Goal: Information Seeking & Learning: Learn about a topic

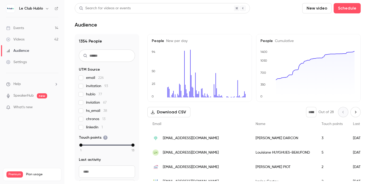
click at [44, 30] on link "Events 14" at bounding box center [32, 27] width 64 height 11
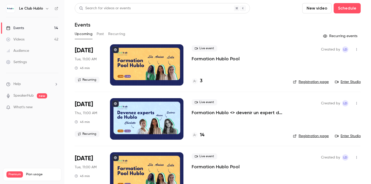
click at [102, 35] on button "Past" at bounding box center [100, 34] width 7 height 8
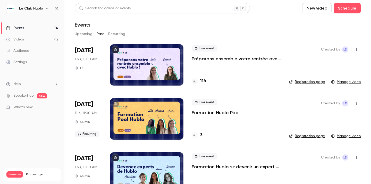
click at [82, 32] on button "Upcoming" at bounding box center [84, 34] width 18 height 8
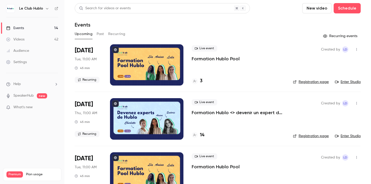
click at [102, 32] on button "Past" at bounding box center [100, 34] width 7 height 8
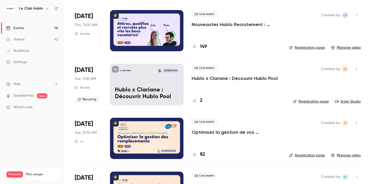
scroll to position [439, 0]
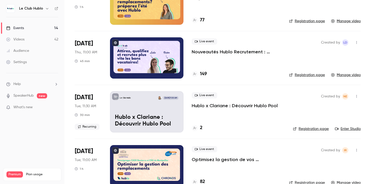
click at [220, 53] on p "Nouveautés Hublo Recrutement : attirez, qualifiez et recrutez plus vite !" at bounding box center [236, 52] width 89 height 6
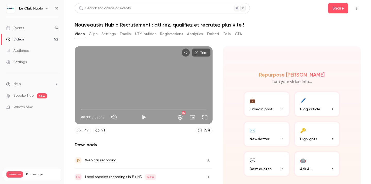
click at [94, 33] on button "Clips" at bounding box center [93, 34] width 9 height 8
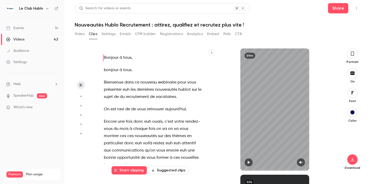
click at [83, 32] on button "Video" at bounding box center [80, 34] width 10 height 8
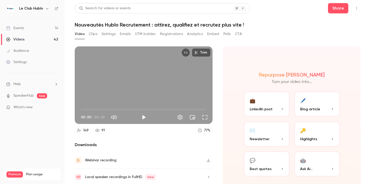
scroll to position [17, 0]
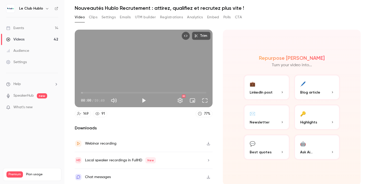
click at [261, 151] on span "Best quotes" at bounding box center [261, 151] width 22 height 5
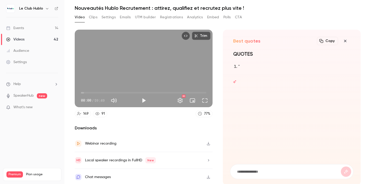
click at [343, 39] on icon "button" at bounding box center [345, 41] width 6 height 4
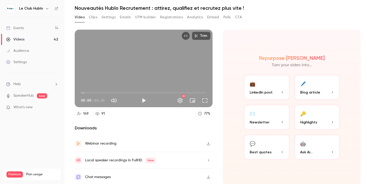
scroll to position [0, 0]
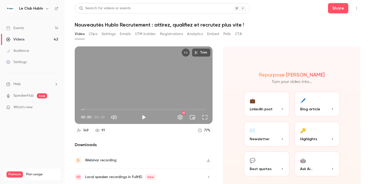
click at [95, 36] on button "Clips" at bounding box center [93, 34] width 9 height 8
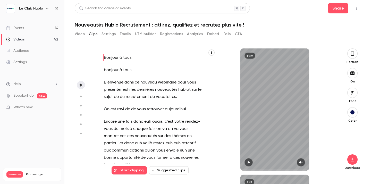
click at [353, 57] on button "button" at bounding box center [352, 53] width 10 height 10
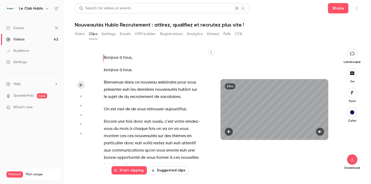
type input "*"
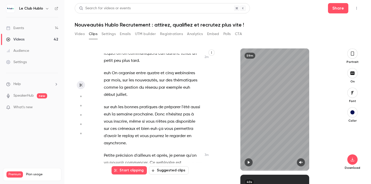
scroll to position [414, 0]
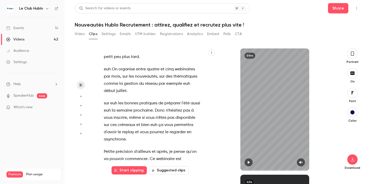
click at [37, 28] on link "Events 14" at bounding box center [32, 27] width 64 height 11
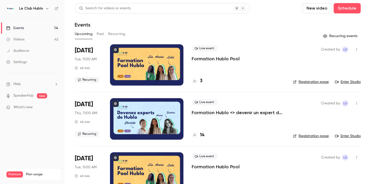
click at [103, 33] on button "Past" at bounding box center [100, 34] width 7 height 8
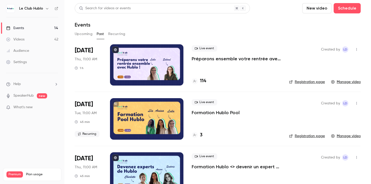
click at [215, 62] on div "Live event Préparons ensemble votre rentrée avec Hublo! 114" at bounding box center [236, 64] width 89 height 41
click at [213, 58] on p "Préparons ensemble votre rentrée avec Hublo!" at bounding box center [236, 59] width 89 height 6
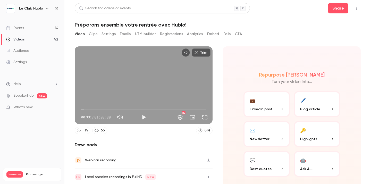
click at [94, 34] on button "Clips" at bounding box center [93, 34] width 9 height 8
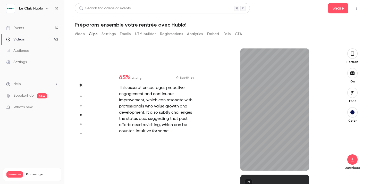
scroll to position [379, 0]
type input "***"
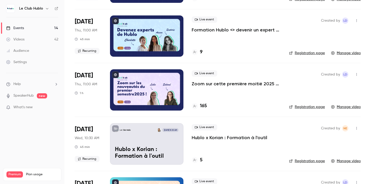
scroll to position [141, 0]
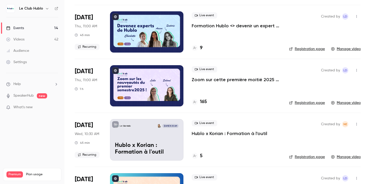
click at [253, 24] on p "Formation Hublo <> devenir un expert de la plateforme !" at bounding box center [236, 26] width 89 height 6
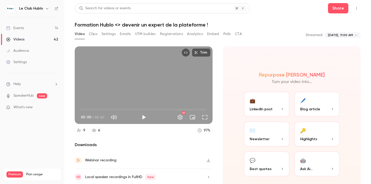
click at [94, 34] on button "Clips" at bounding box center [93, 34] width 9 height 8
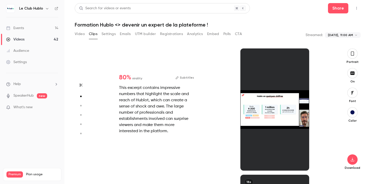
scroll to position [126, 0]
click at [354, 55] on icon "button" at bounding box center [352, 54] width 3 height 4
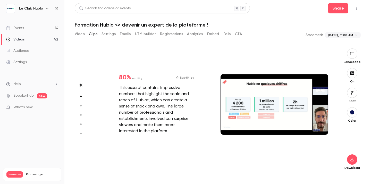
type input "*"
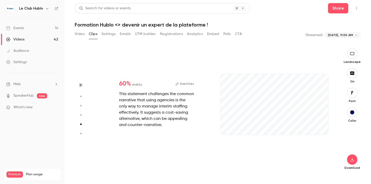
type input "*"
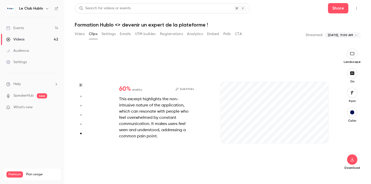
type input "*"
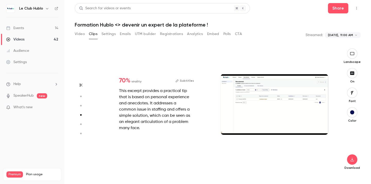
scroll to position [379, 0]
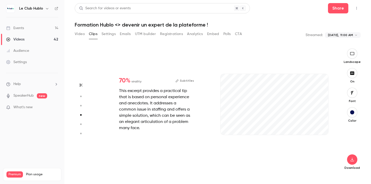
type input "***"
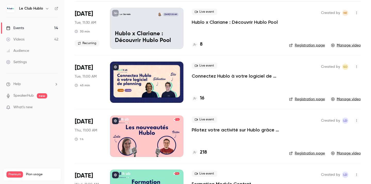
scroll to position [1407, 0]
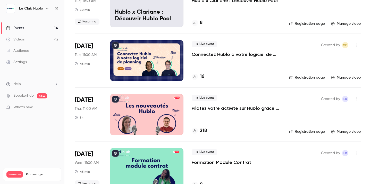
click at [212, 106] on p "Pilotez votre activité sur Hublo grâce à nos nouveaux tableaux de bord stratégi…" at bounding box center [236, 108] width 89 height 6
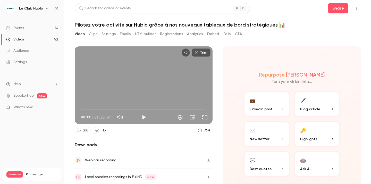
click at [93, 36] on button "Clips" at bounding box center [93, 34] width 9 height 8
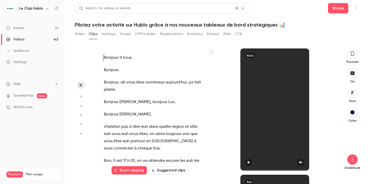
click at [30, 10] on h6 "Le Club Hublo" at bounding box center [31, 8] width 24 height 5
click at [13, 8] on img at bounding box center [10, 8] width 8 height 8
click at [17, 24] on link "Events 14" at bounding box center [32, 27] width 64 height 11
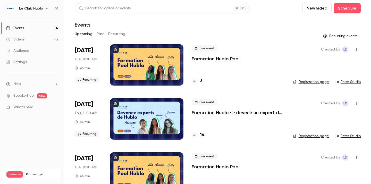
click at [20, 38] on div "Videos" at bounding box center [15, 39] width 18 height 5
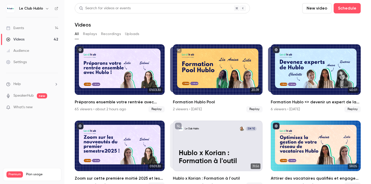
click at [35, 30] on link "Events 14" at bounding box center [32, 27] width 64 height 11
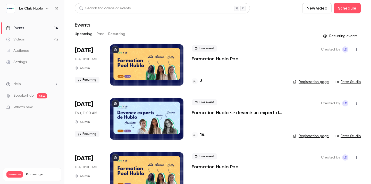
click at [102, 34] on button "Past" at bounding box center [100, 34] width 7 height 8
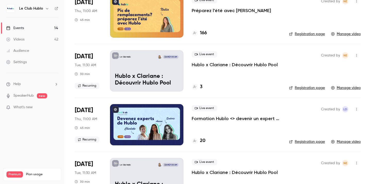
scroll to position [966, 0]
